Goal: Task Accomplishment & Management: Complete application form

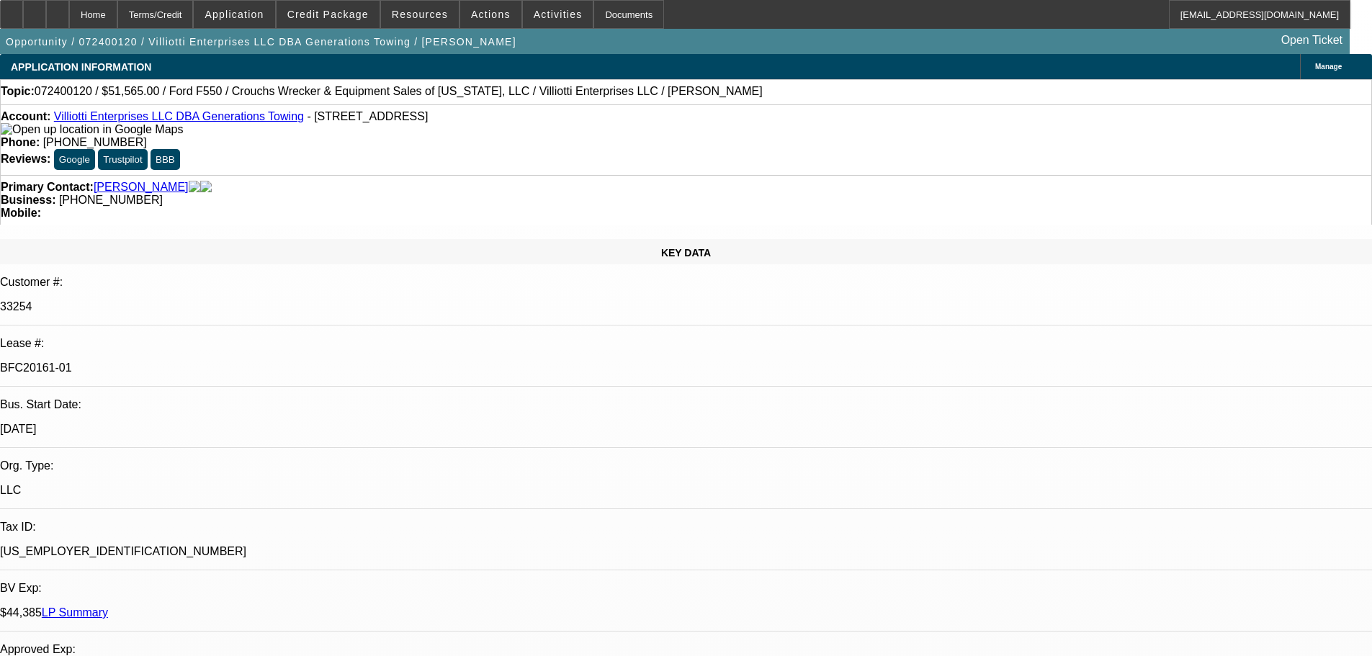
select select "0"
select select "2"
select select "0"
select select "6"
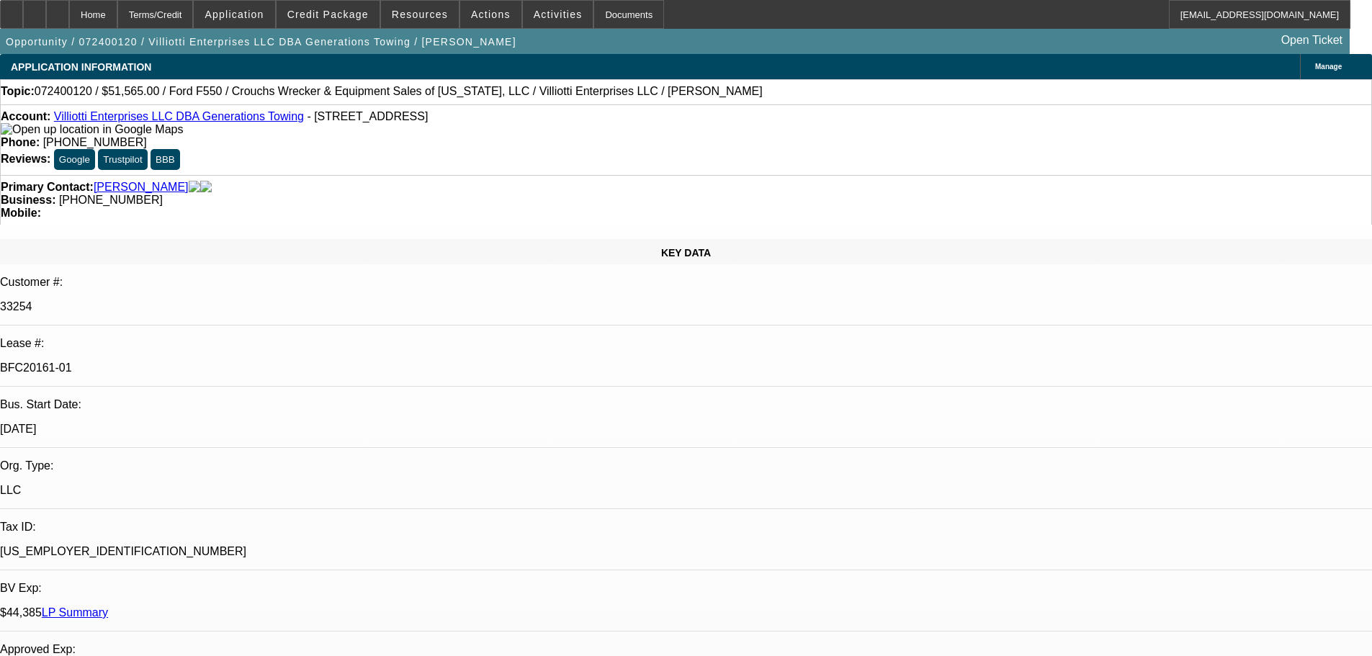
select select "0"
select select "2"
select select "0"
select select "6"
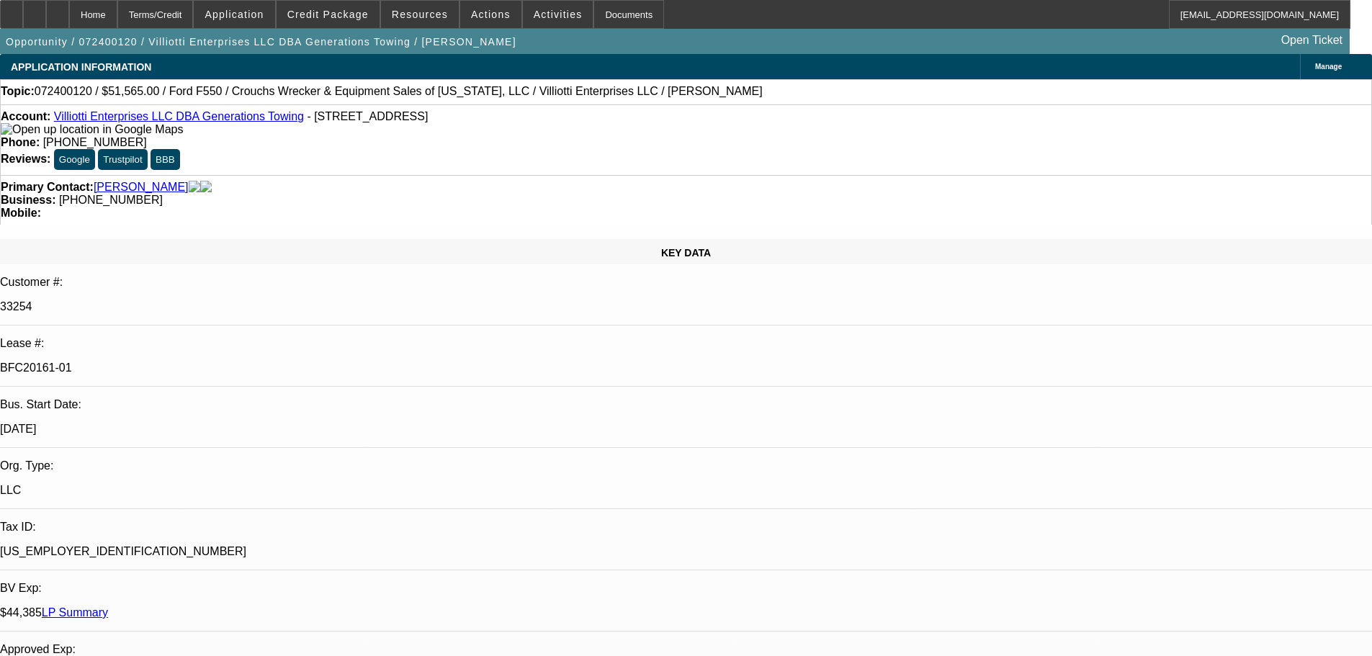
select select "0"
select select "2"
select select "0"
select select "6"
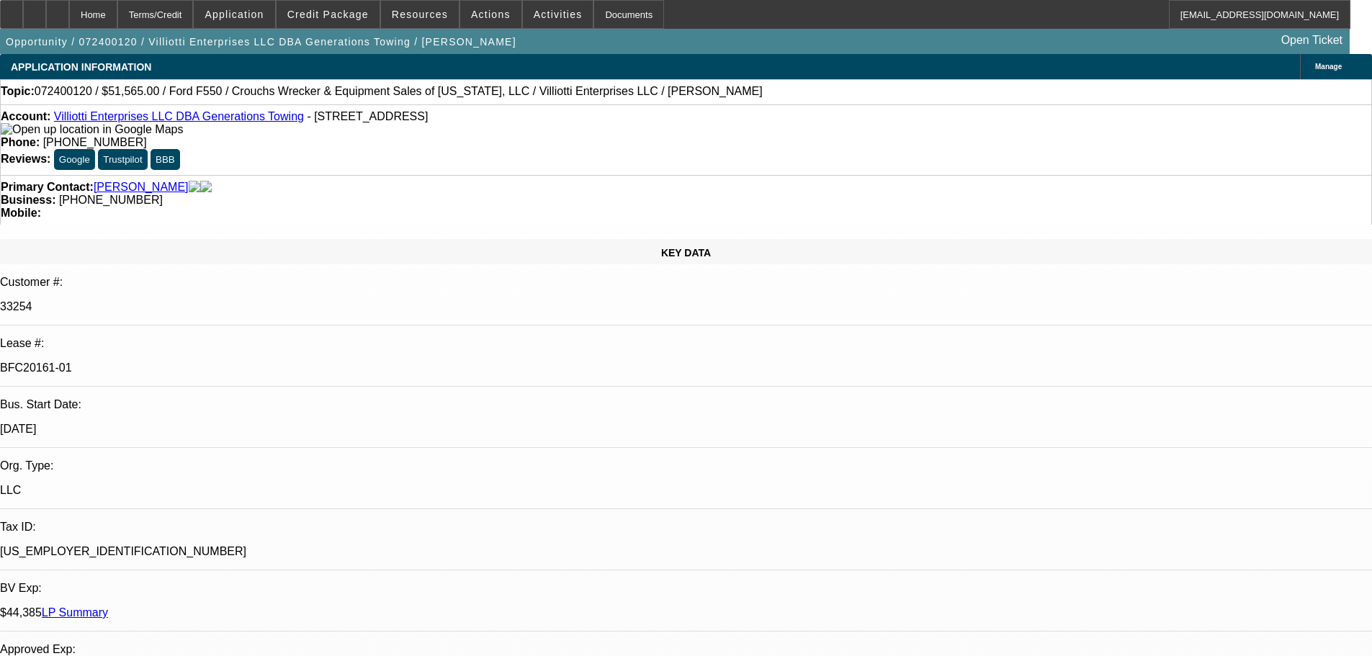
select select "0"
select select "2"
select select "0.1"
select select "4"
